Goal: Find specific page/section: Find specific page/section

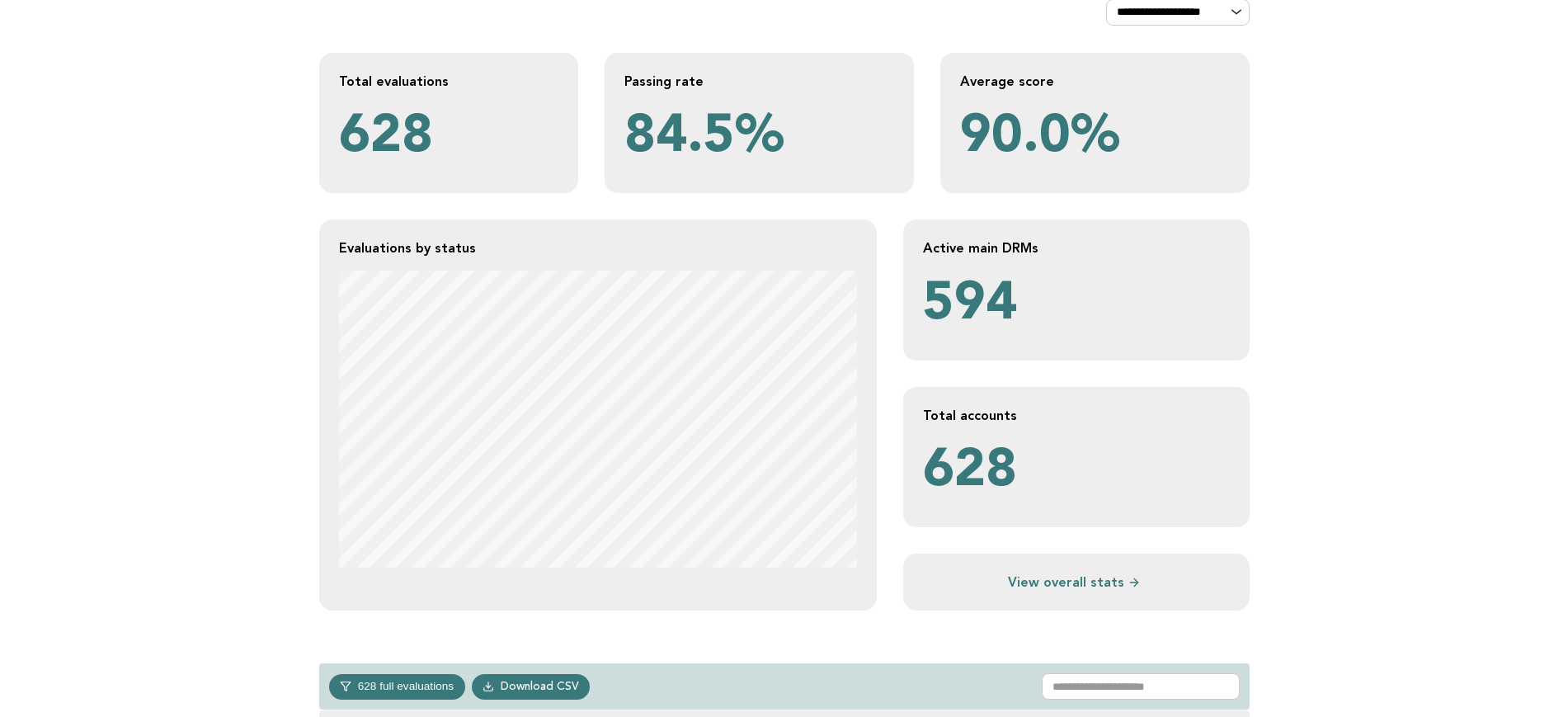
scroll to position [206, 0]
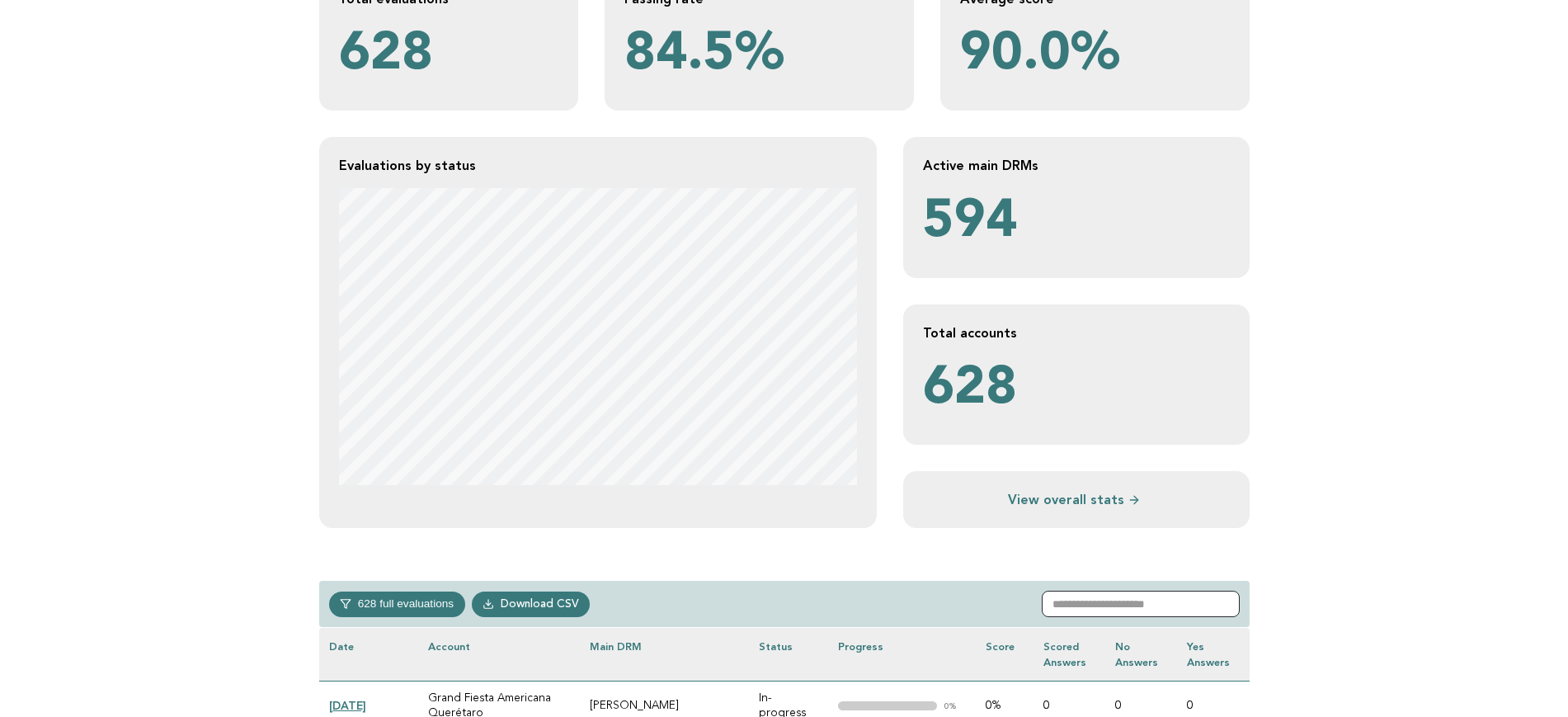
click at [1139, 520] on input "text" at bounding box center [1141, 603] width 198 height 26
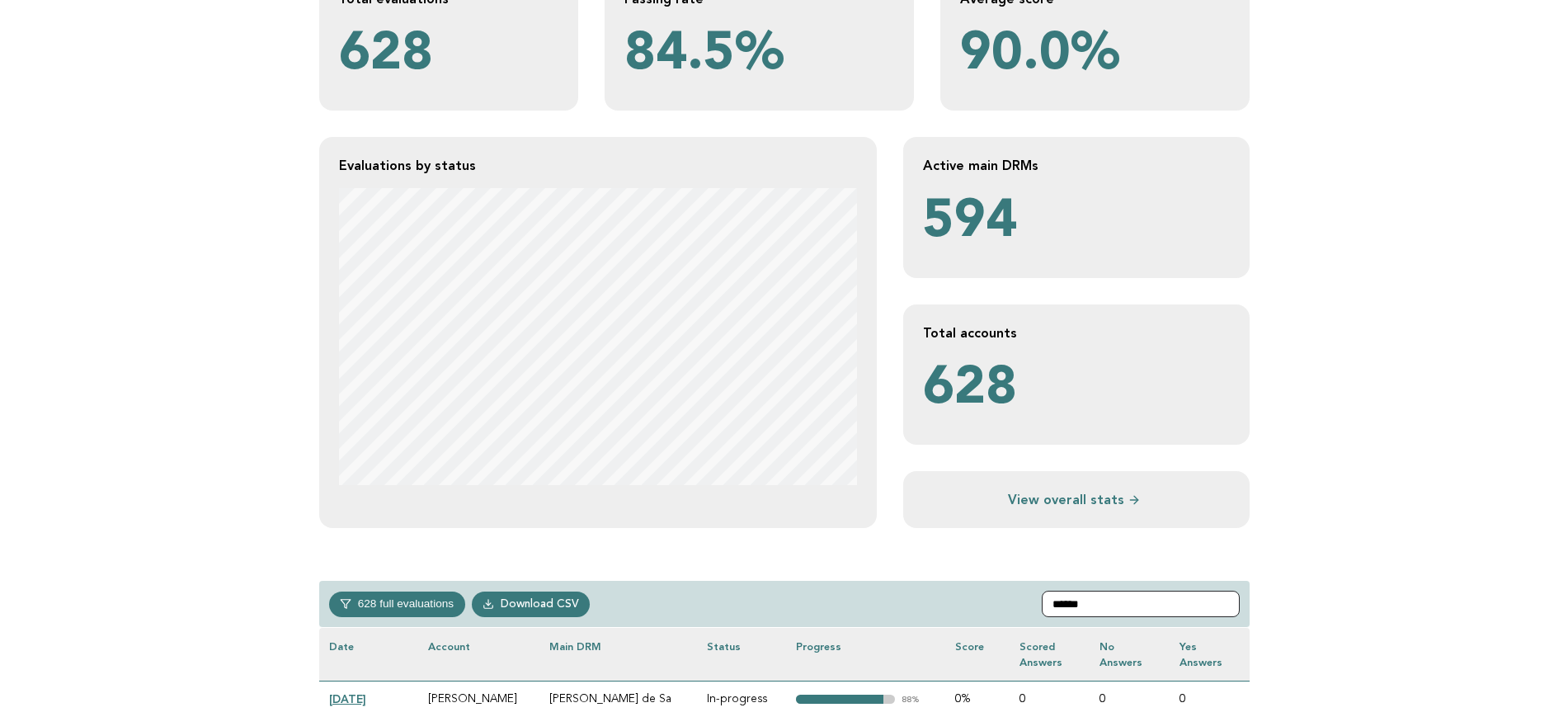
scroll to position [309, 0]
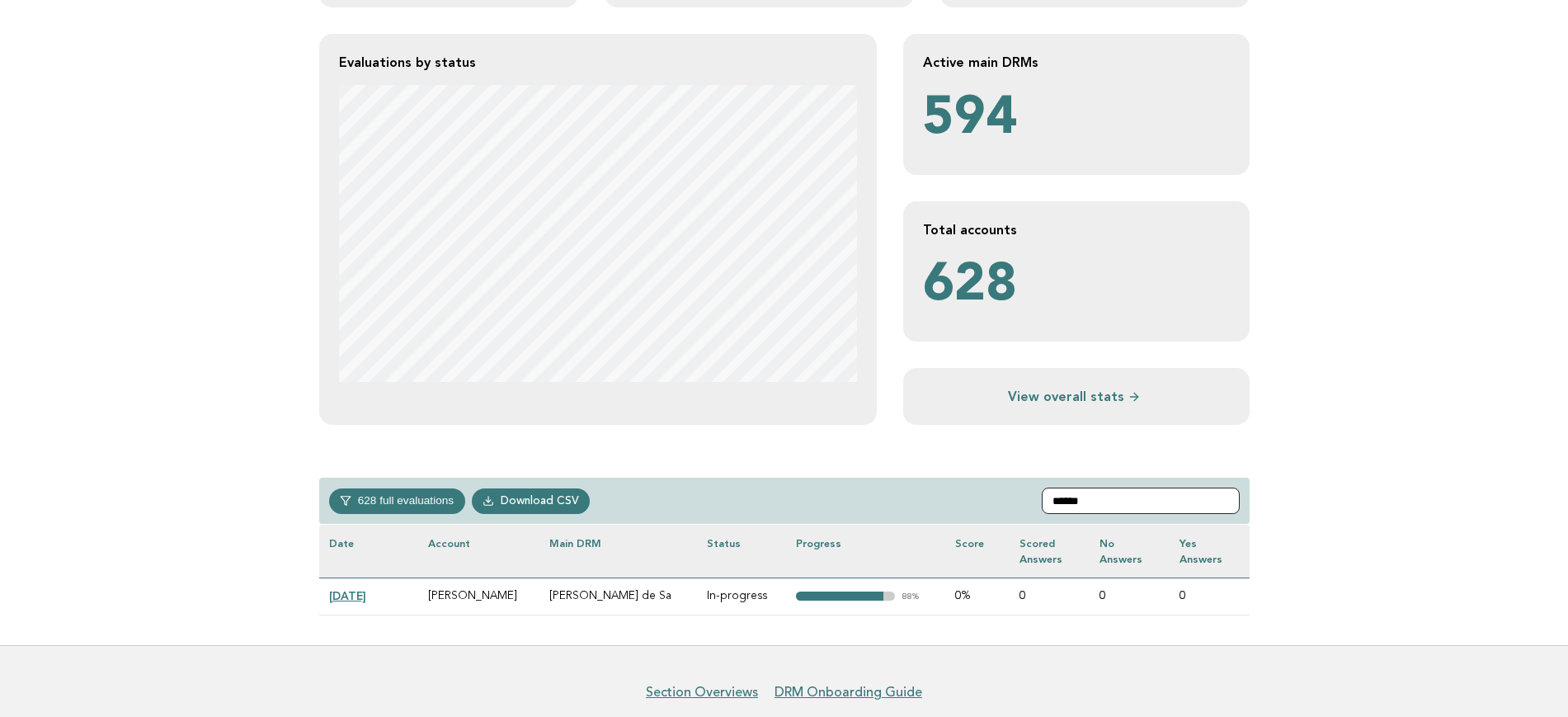
type input "******"
drag, startPoint x: 626, startPoint y: 590, endPoint x: 504, endPoint y: 603, distance: 122.7
click at [504, 520] on tr "[DATE] [PERSON_NAME][STREET_ADDRESS][PERSON_NAME][PERSON_NAME] [PERSON_NAME] de…" at bounding box center [785, 596] width 931 height 37
copy tr "[PERSON_NAME], [PERSON_NAME], , HG4 3ET, [GEOGRAPHIC_DATA] [PERSON_NAME]"
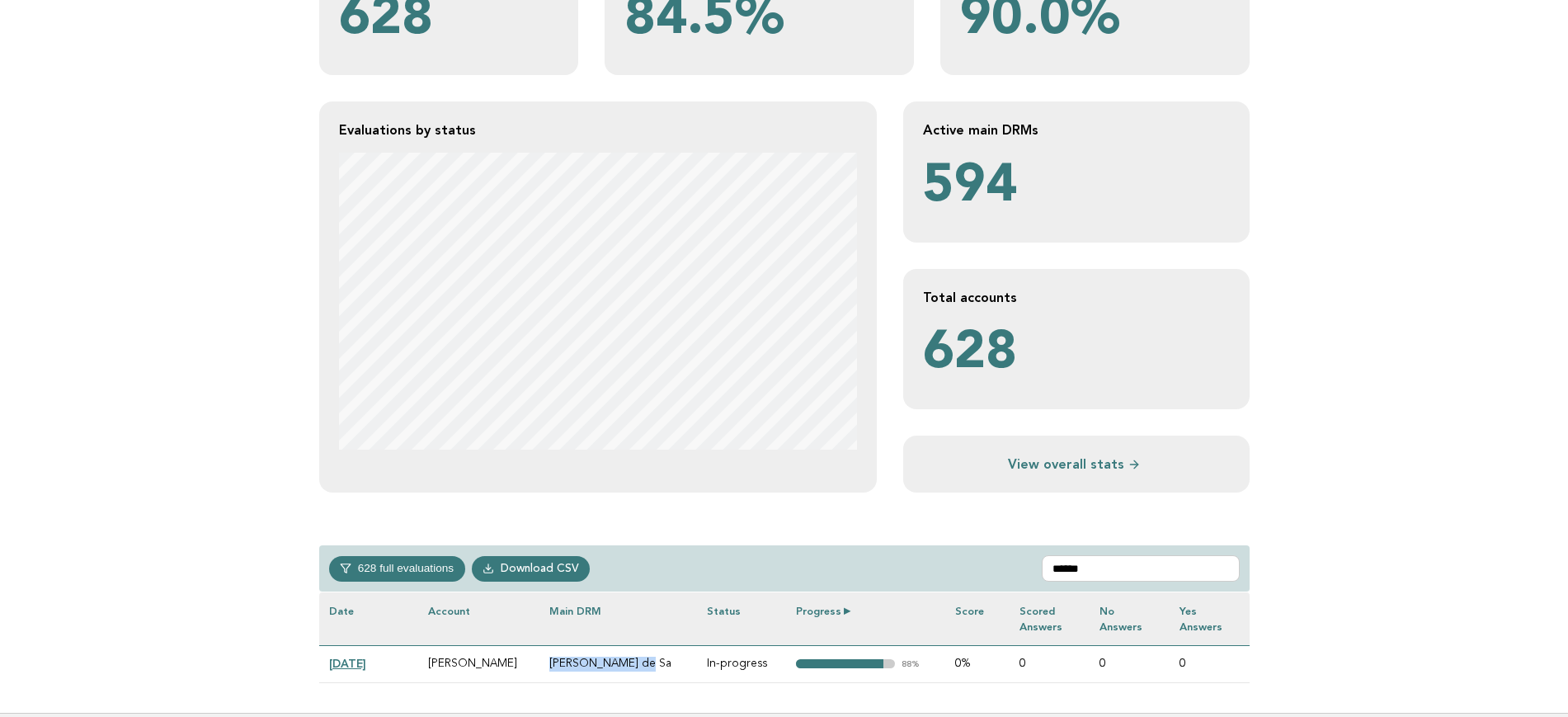
scroll to position [206, 0]
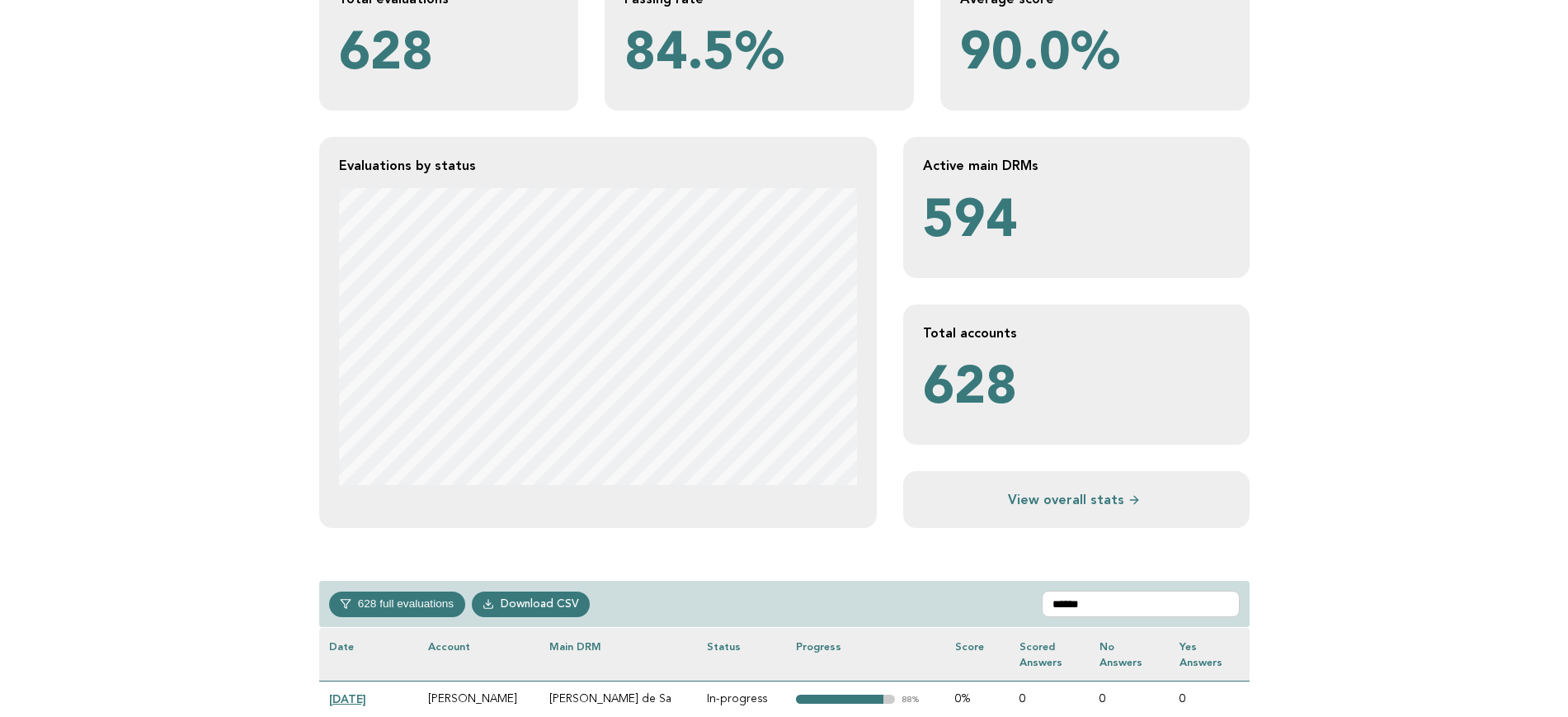
click at [224, 377] on main "**********" at bounding box center [784, 318] width 1568 height 861
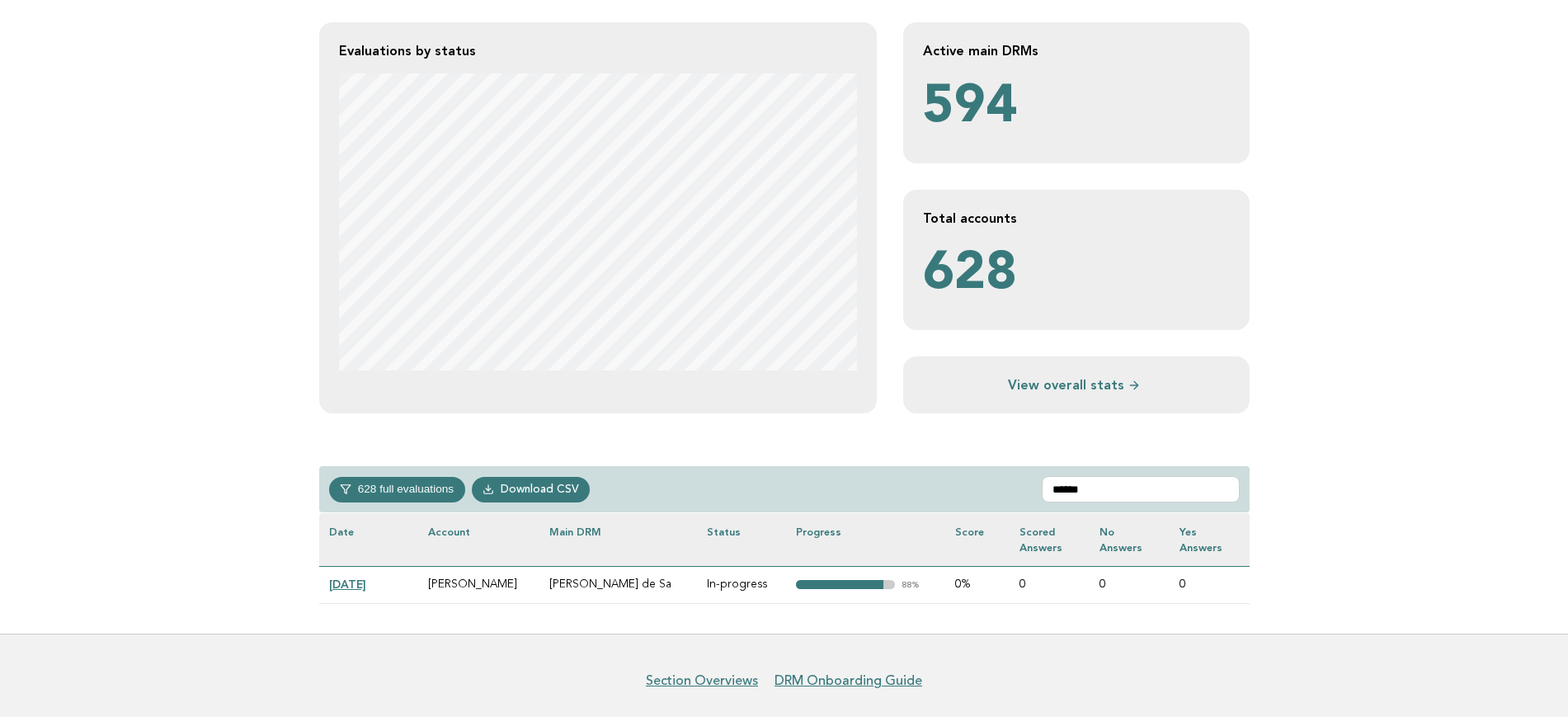
scroll to position [381, 0]
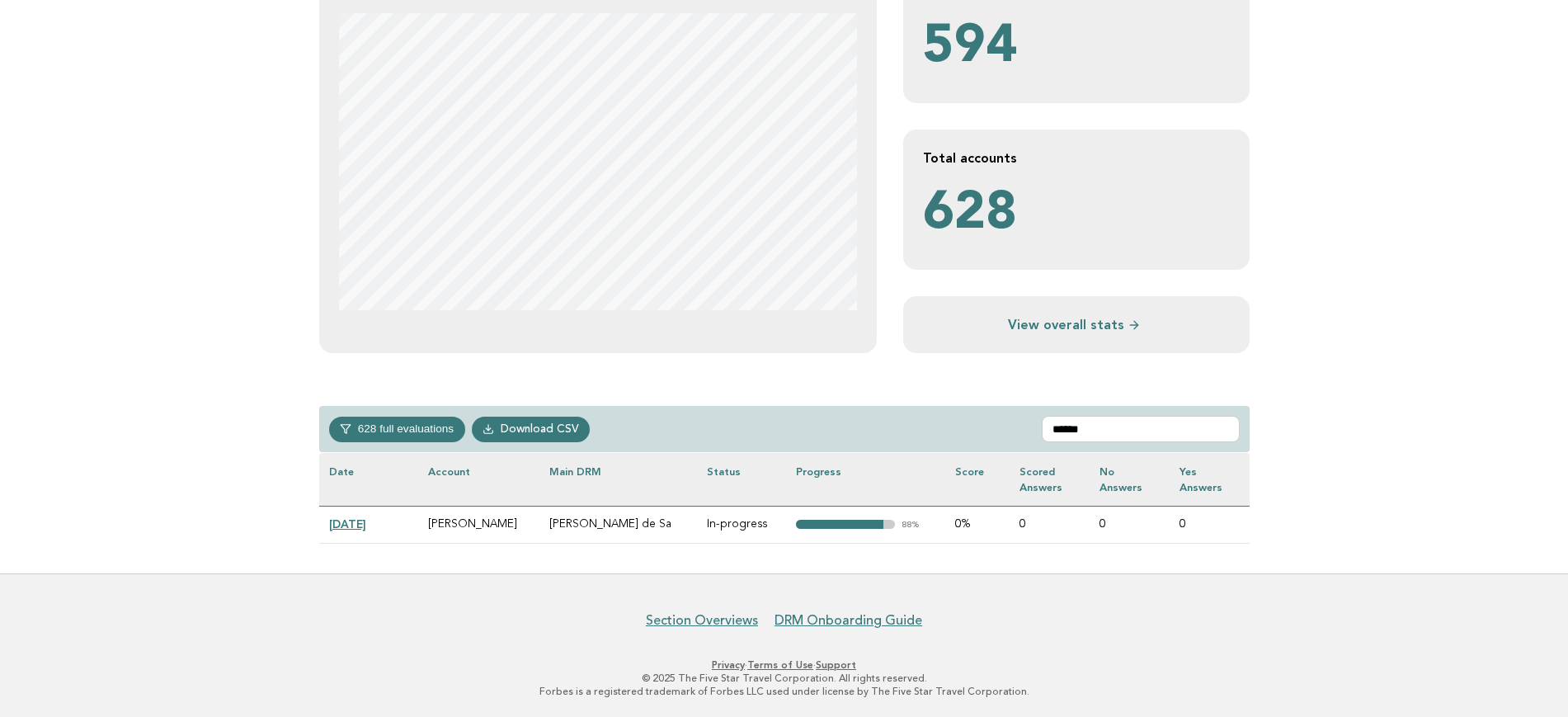
click at [366, 520] on link "[DATE]" at bounding box center [348, 524] width 37 height 14
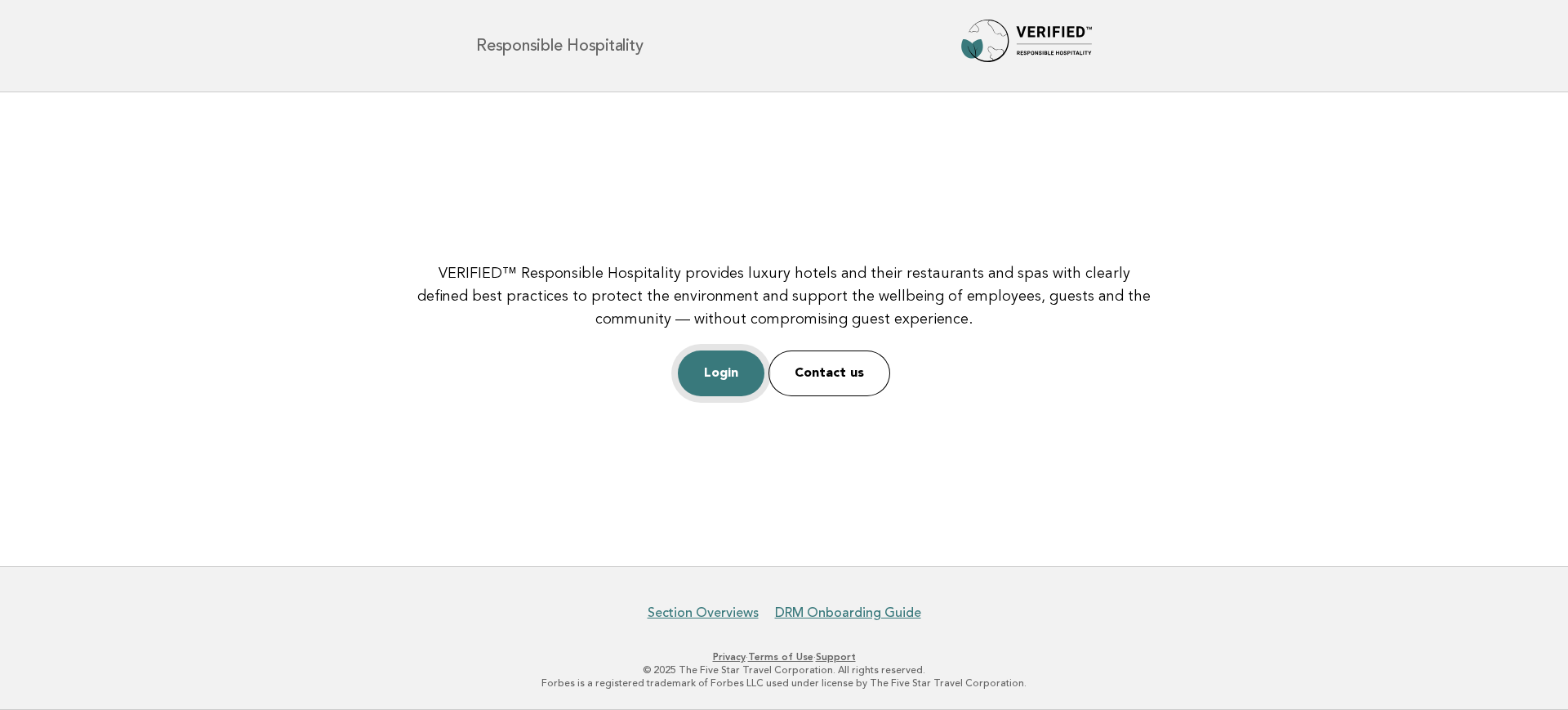
click at [715, 366] on link "Login" at bounding box center [721, 373] width 86 height 46
